Goal: Check status: Check status

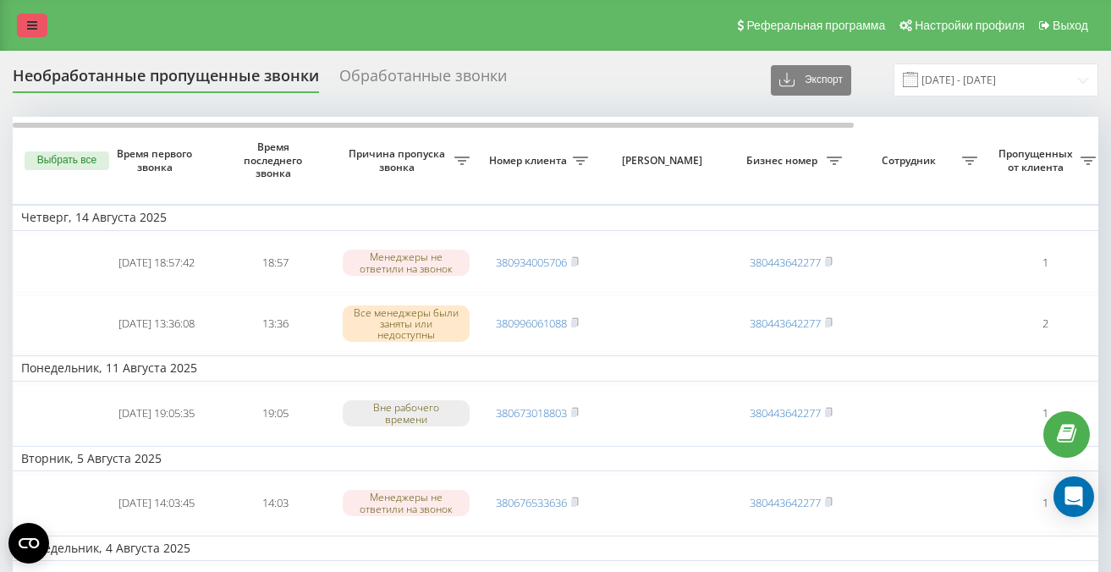
click at [34, 14] on link at bounding box center [32, 26] width 30 height 24
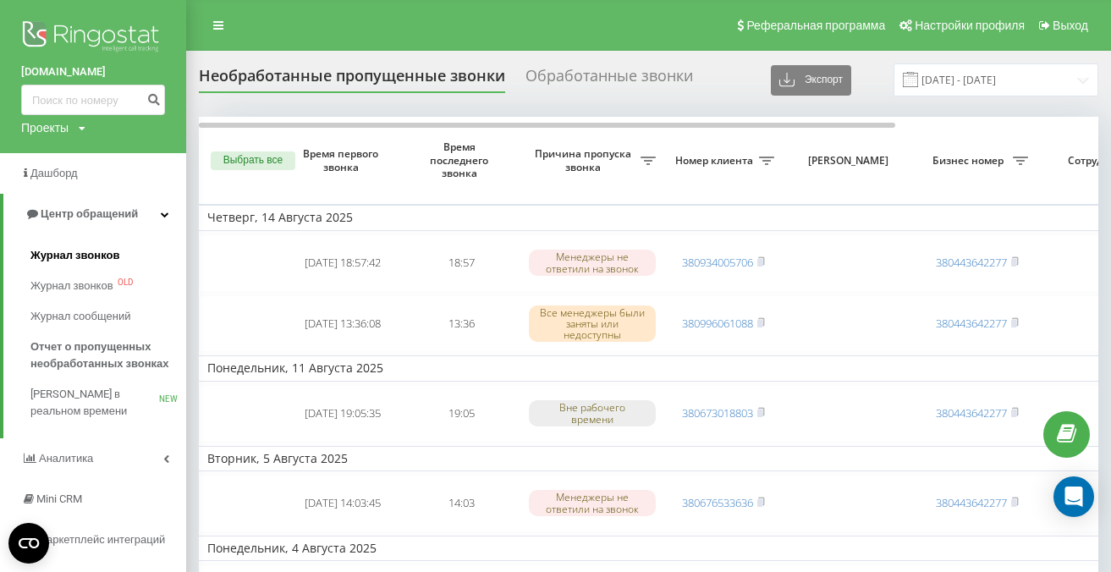
click at [63, 257] on span "Журнал звонков" at bounding box center [74, 255] width 89 height 17
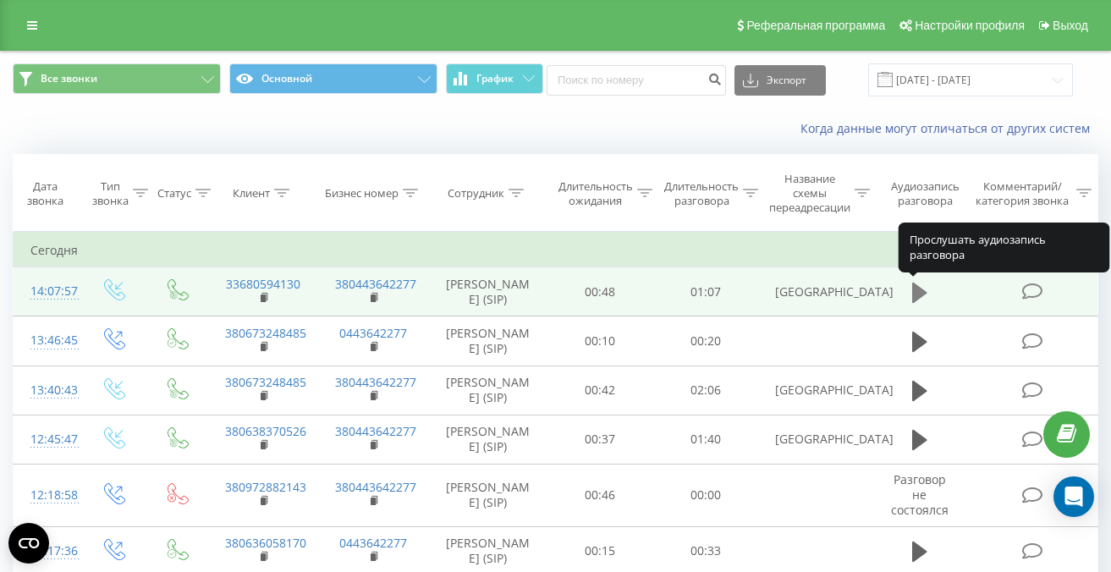
click at [916, 292] on icon at bounding box center [919, 293] width 15 height 20
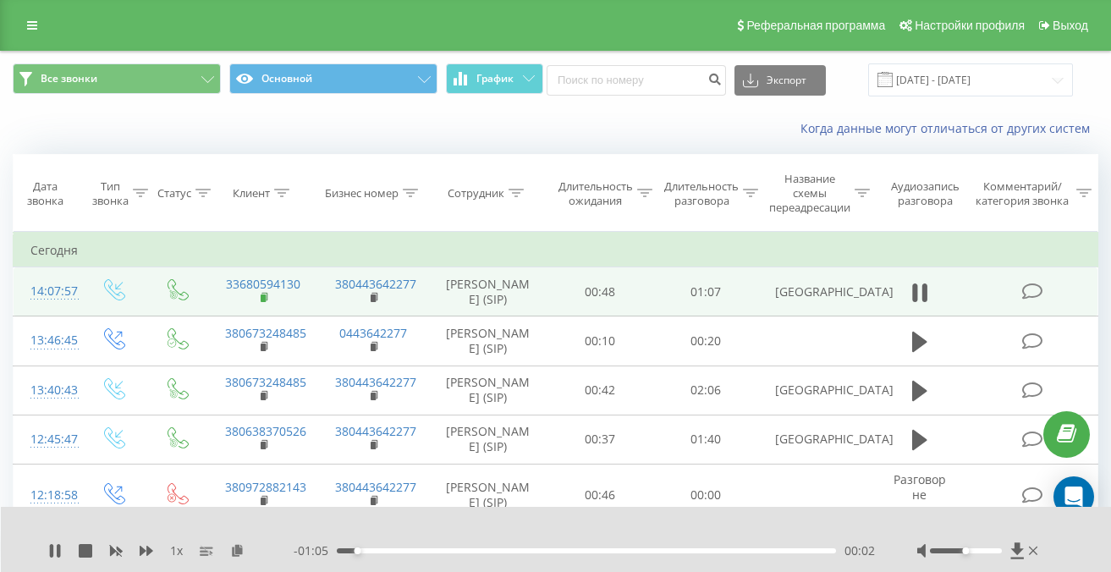
click at [264, 300] on rect at bounding box center [263, 298] width 5 height 8
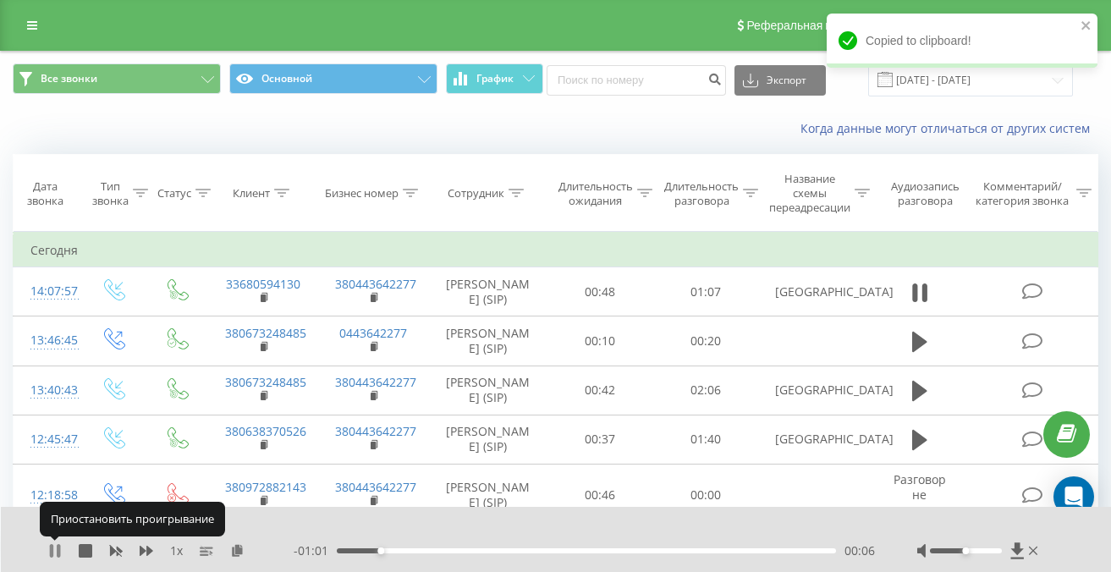
click at [58, 553] on icon at bounding box center [58, 551] width 3 height 14
